Goal: Transaction & Acquisition: Purchase product/service

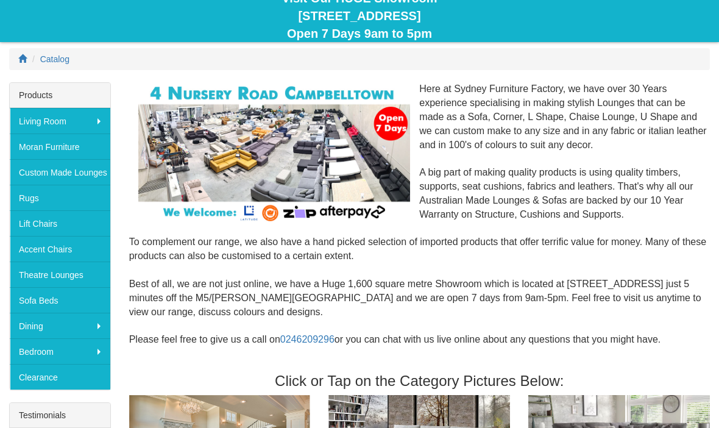
scroll to position [131, 0]
click at [51, 223] on link "Lift Chairs" at bounding box center [60, 224] width 101 height 26
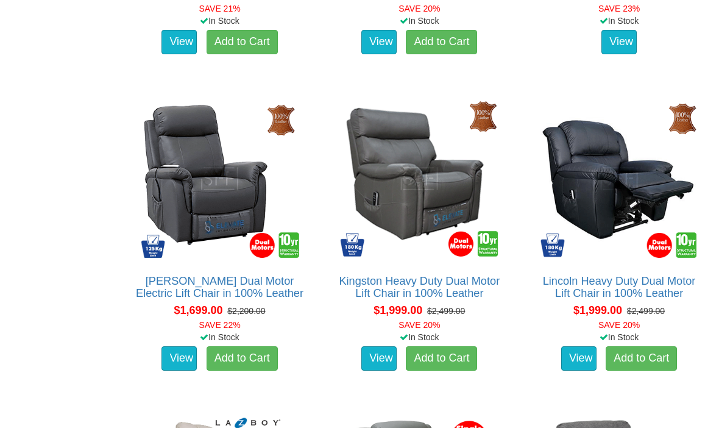
scroll to position [1342, 0]
click at [581, 371] on link "View" at bounding box center [578, 358] width 35 height 24
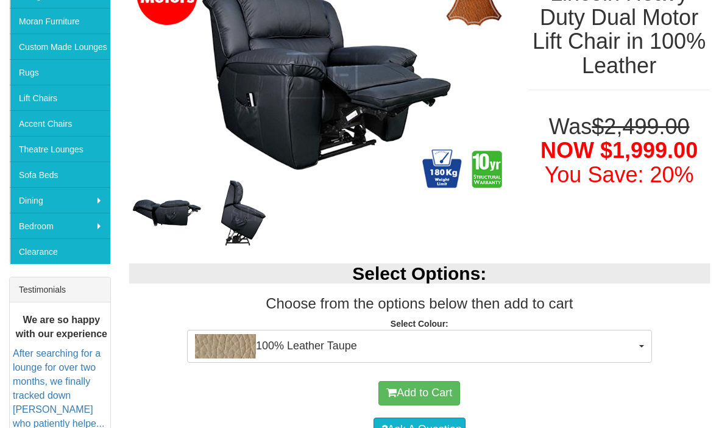
scroll to position [255, 0]
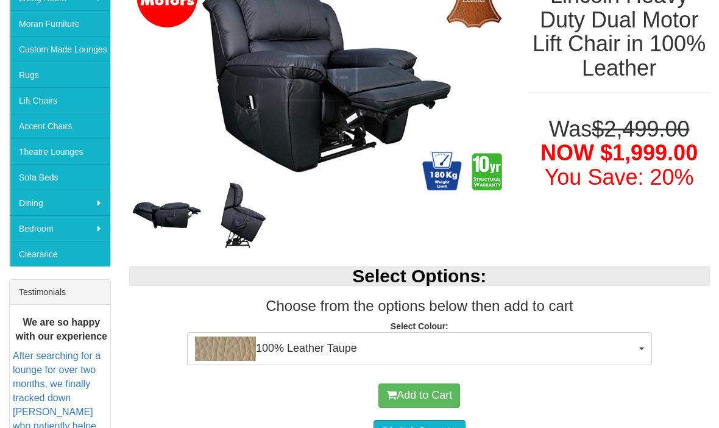
click at [641, 352] on button "100% Leather Taupe" at bounding box center [419, 348] width 465 height 33
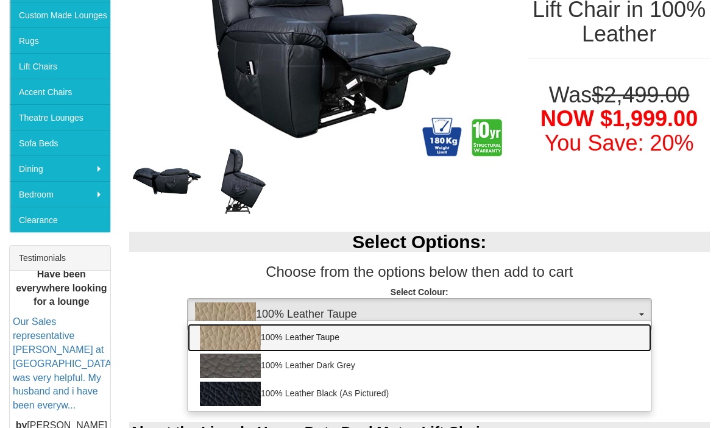
scroll to position [280, 0]
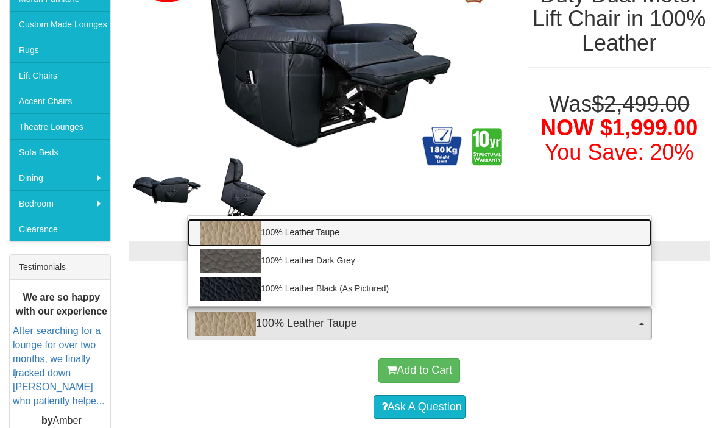
click at [345, 232] on link "100% Leather Taupe" at bounding box center [420, 233] width 464 height 28
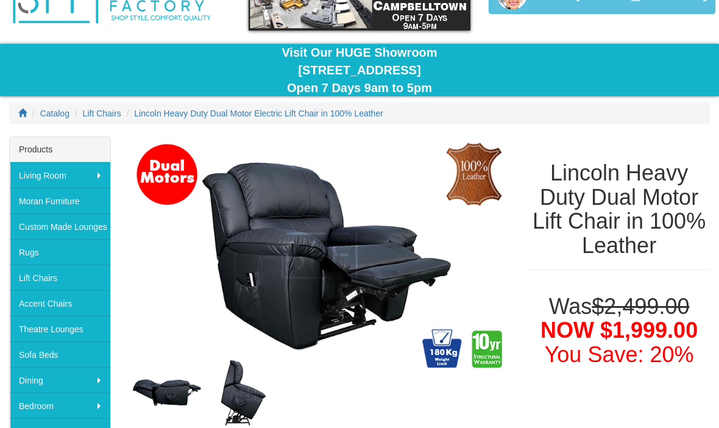
scroll to position [77, 0]
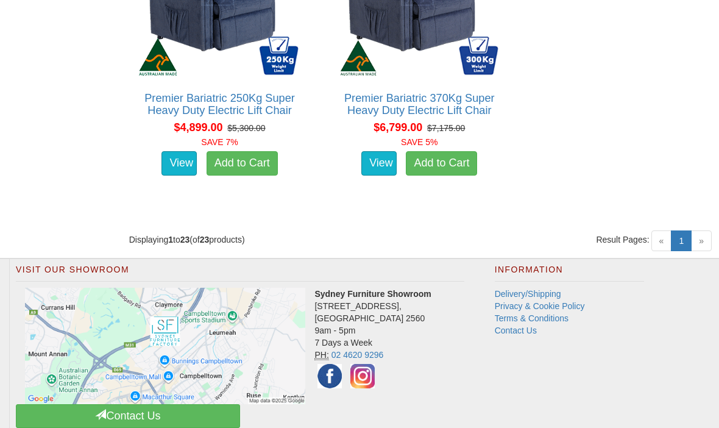
scroll to position [3114, 0]
